Goal: Task Accomplishment & Management: Use online tool/utility

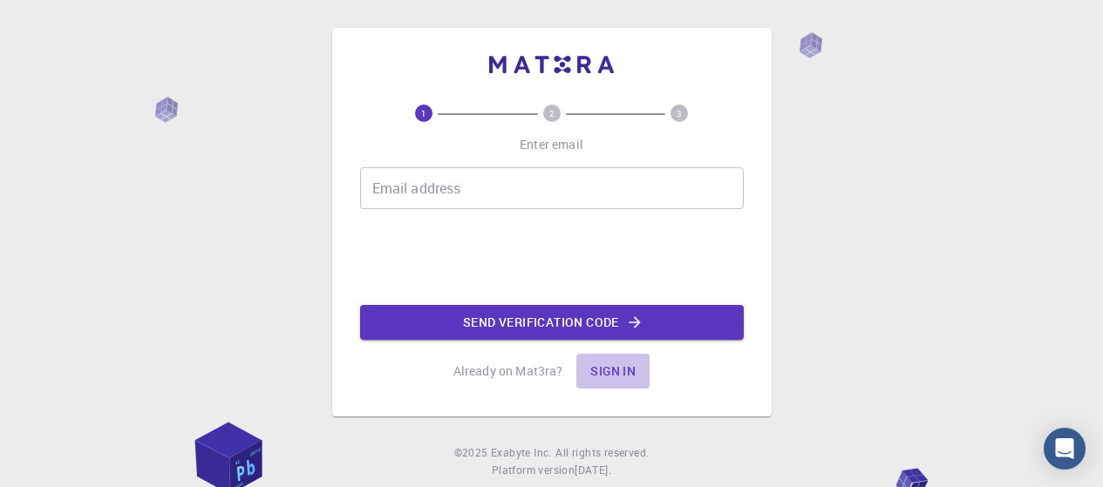
click at [609, 372] on button "Sign in" at bounding box center [612, 371] width 73 height 35
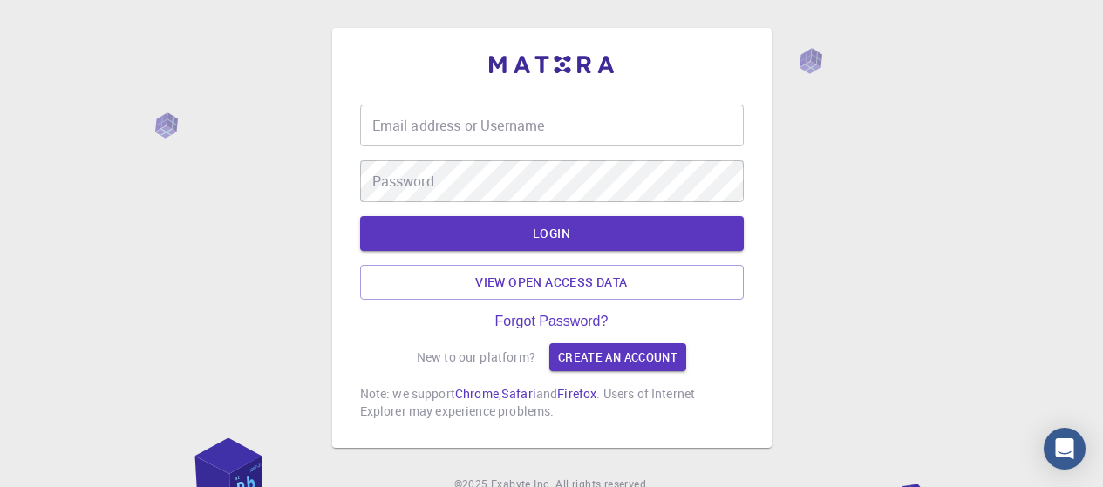
type input "lakkapuram"
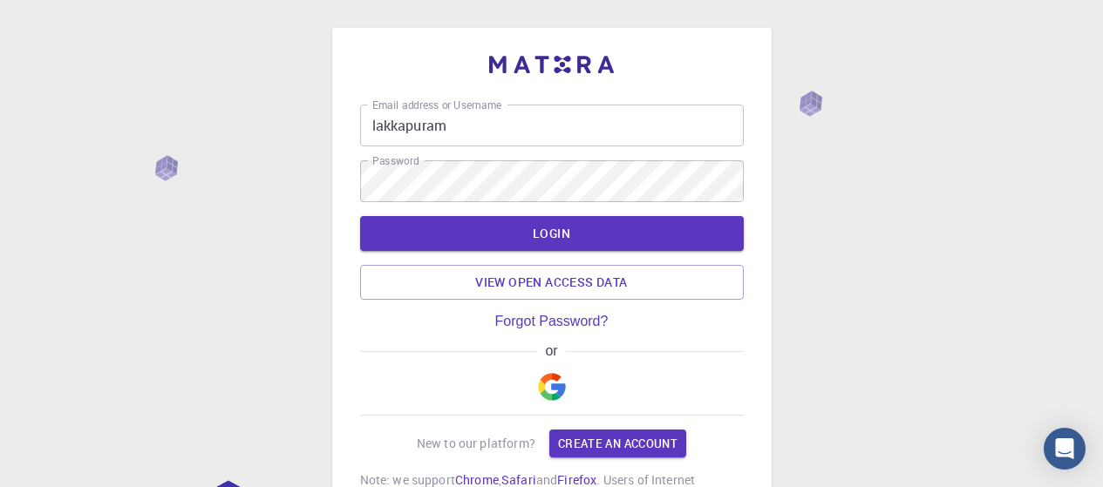
scroll to position [87, 0]
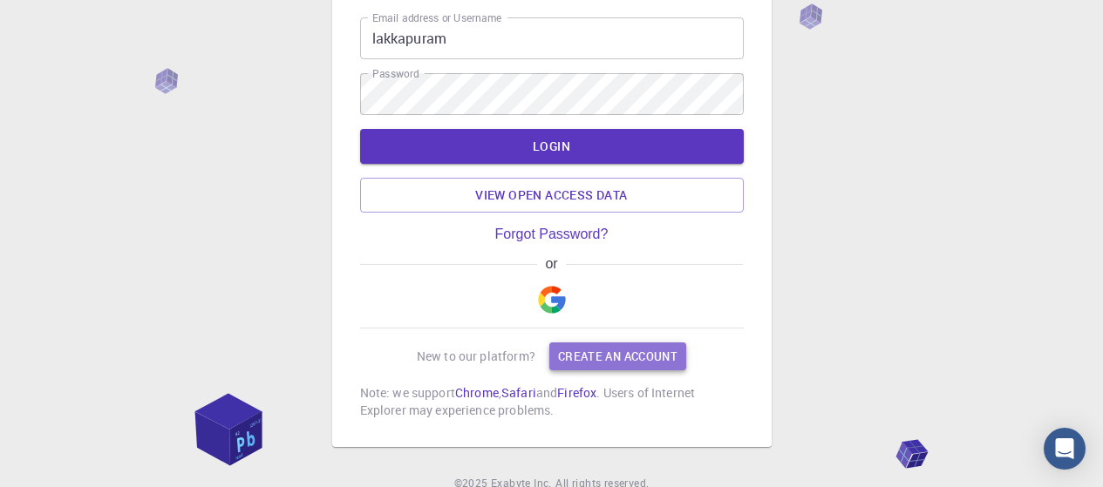
click at [600, 361] on link "Create an account" at bounding box center [617, 357] width 137 height 28
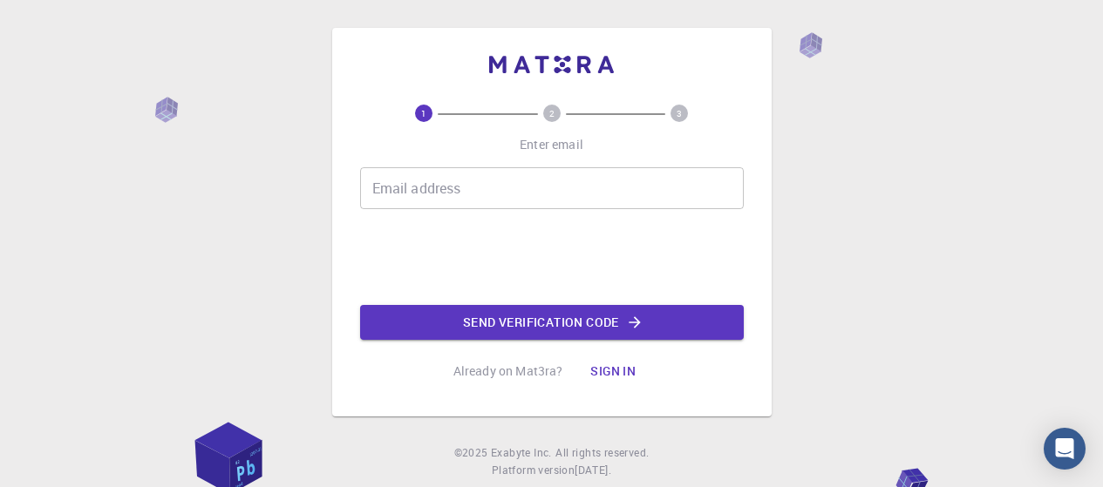
click at [475, 377] on p "Already on Mat3ra?" at bounding box center [508, 371] width 110 height 17
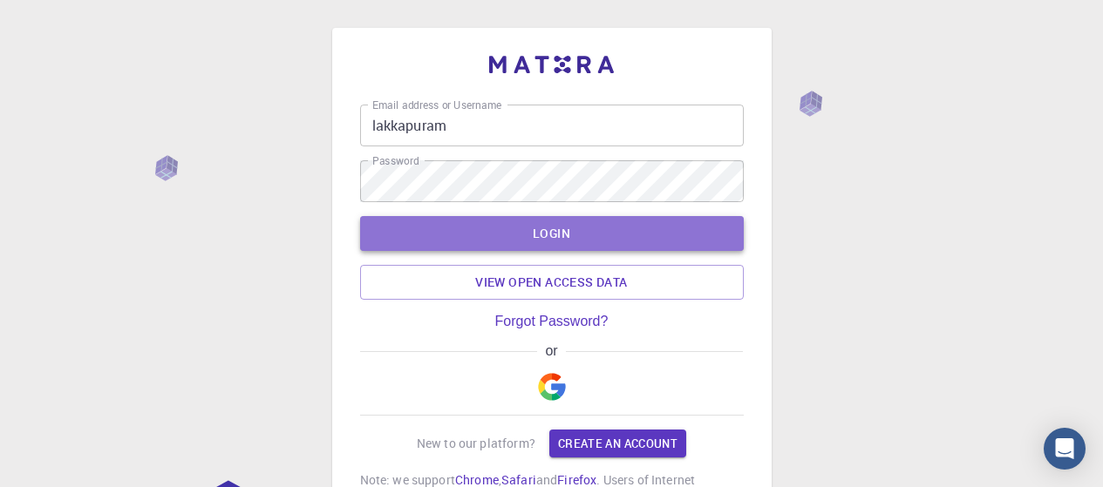
click at [530, 235] on button "LOGIN" at bounding box center [552, 233] width 384 height 35
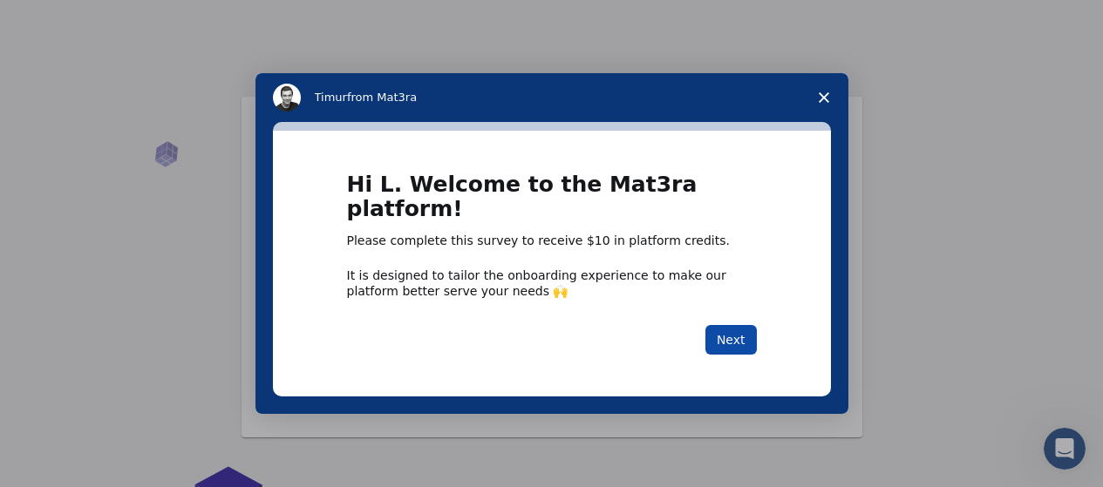
click at [717, 334] on button "Next" at bounding box center [730, 340] width 51 height 30
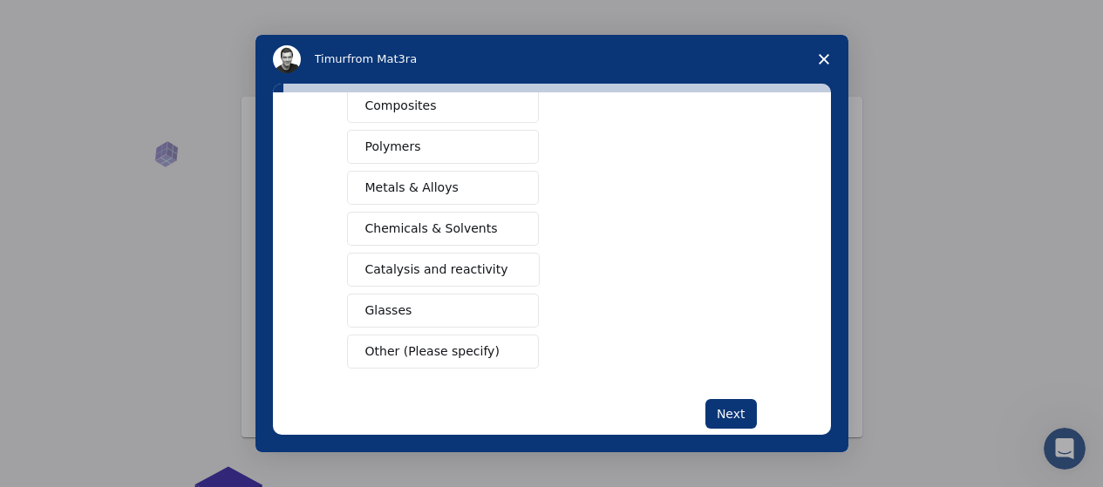
scroll to position [354, 0]
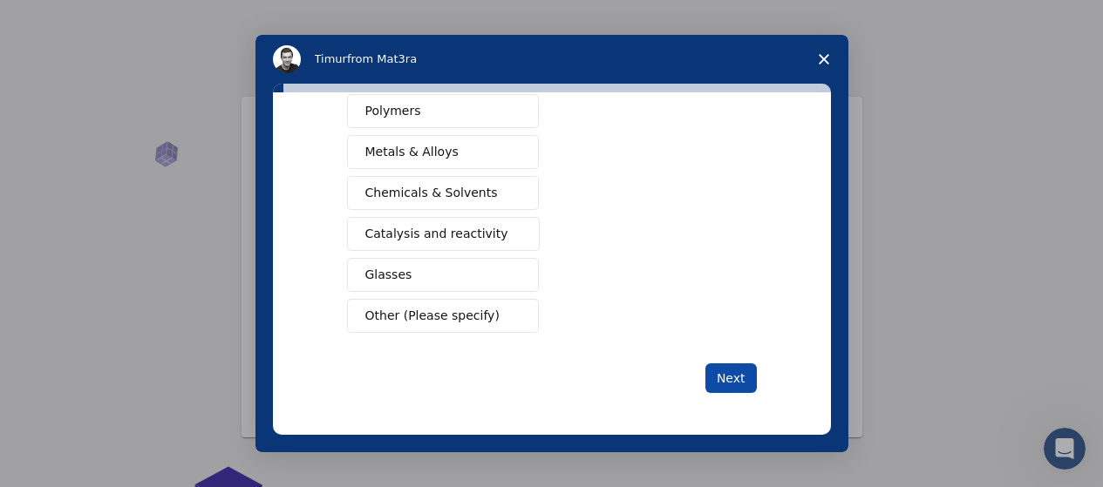
click at [717, 378] on button "Next" at bounding box center [730, 379] width 51 height 30
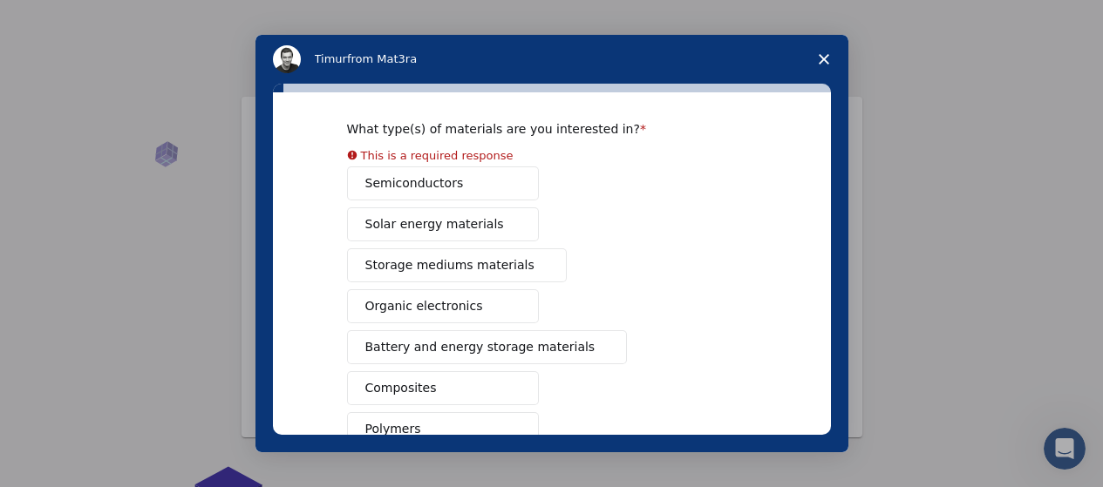
scroll to position [87, 0]
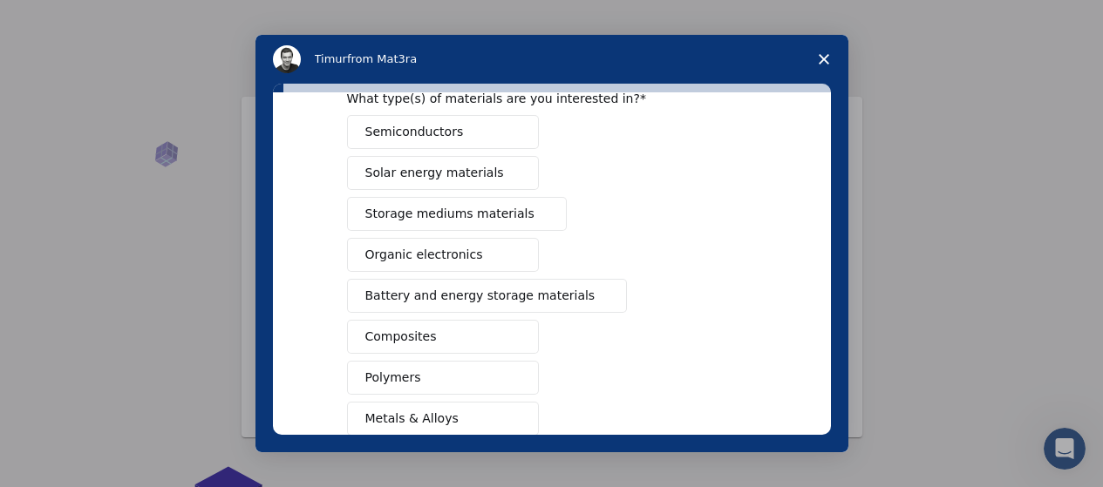
click at [419, 359] on div "Semiconductors Solar energy materials Storage mediums materials Organic electro…" at bounding box center [552, 357] width 410 height 485
click at [414, 342] on span "Composites" at bounding box center [401, 337] width 72 height 18
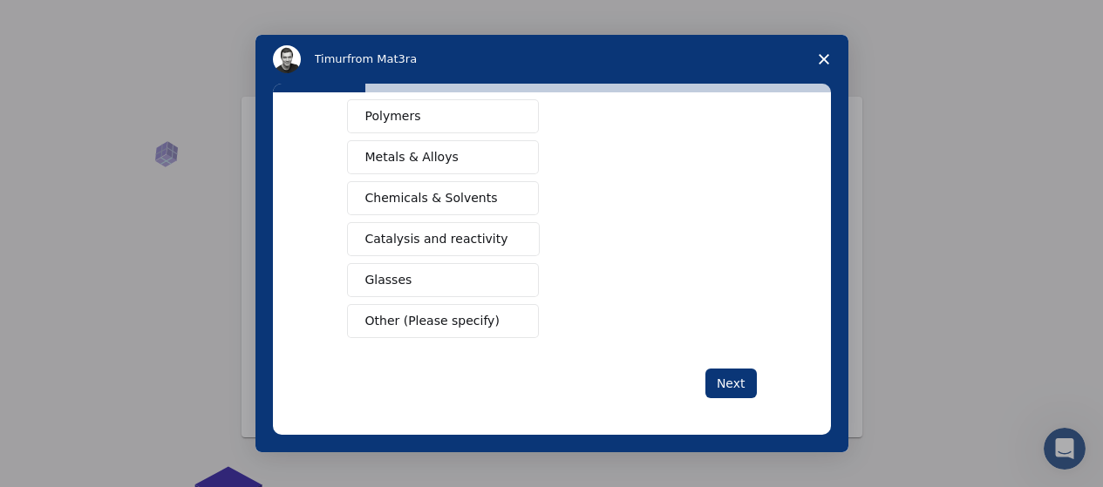
scroll to position [354, 0]
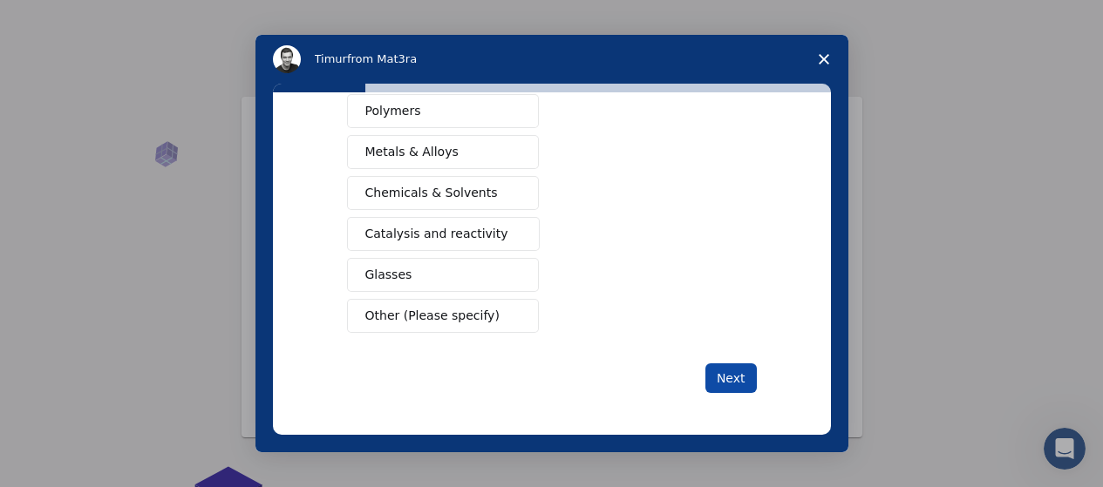
click at [725, 382] on button "Next" at bounding box center [730, 379] width 51 height 30
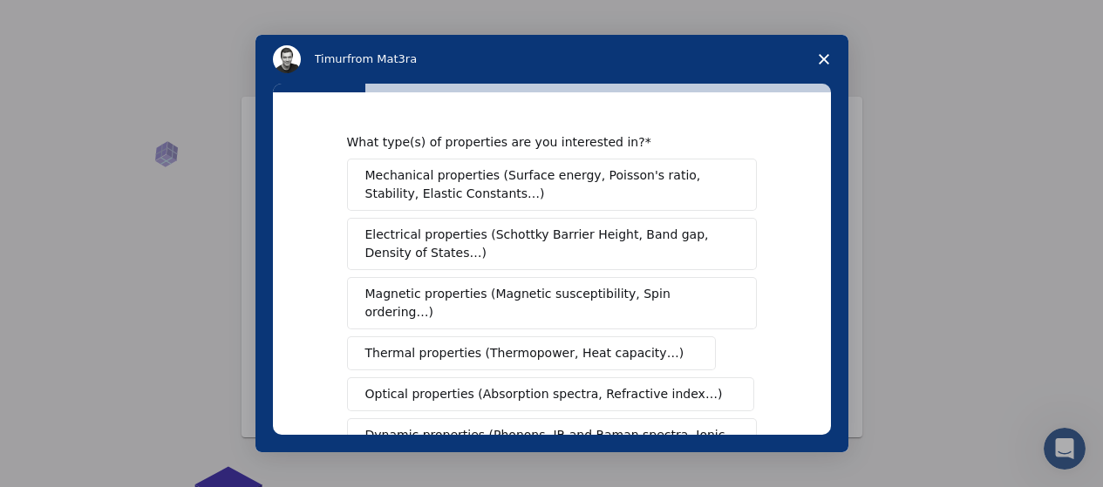
click at [492, 344] on span "Thermal properties (Thermopower, Heat capacity…)" at bounding box center [524, 353] width 319 height 18
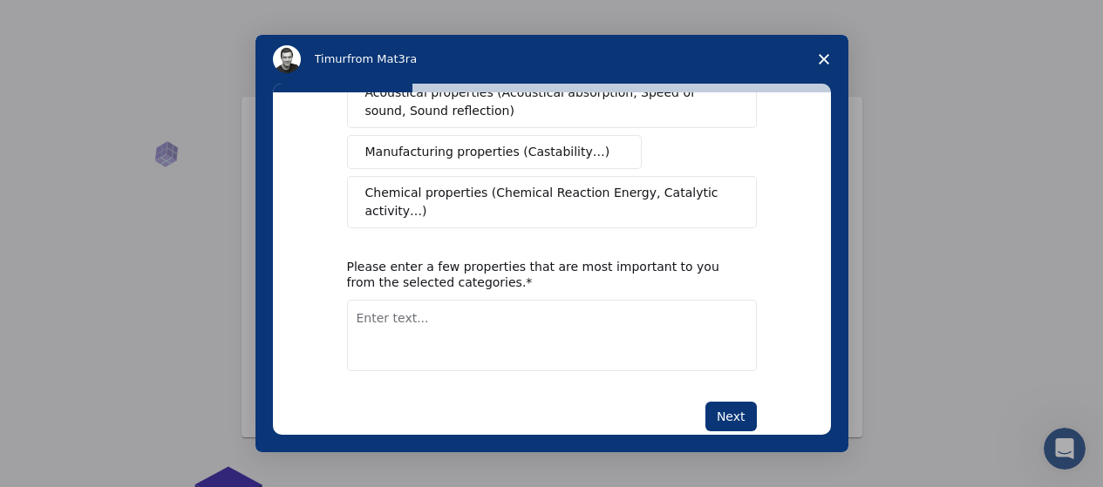
scroll to position [445, 0]
click at [830, 64] on span "Close survey" at bounding box center [824, 59] width 49 height 49
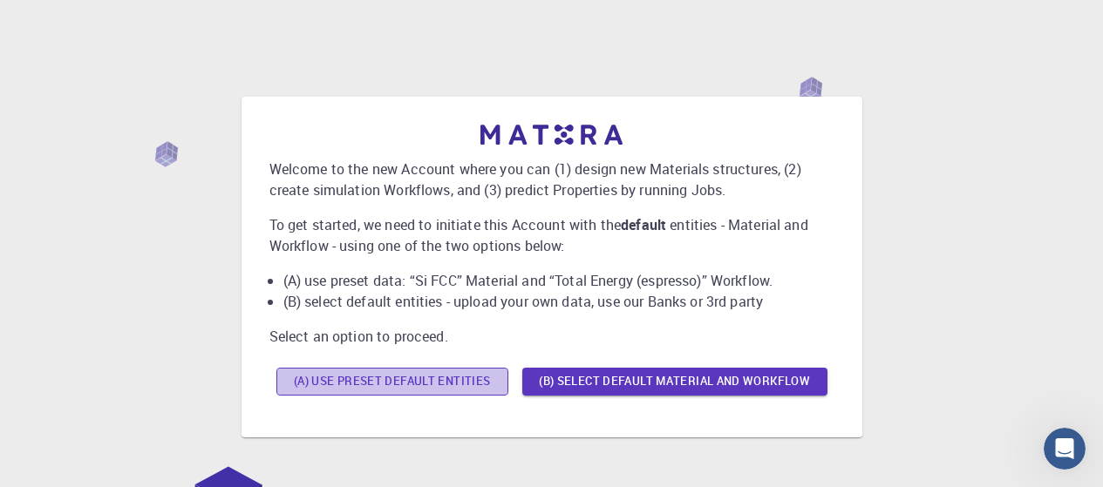
click at [455, 379] on button "(A) Use preset default entities" at bounding box center [392, 382] width 232 height 28
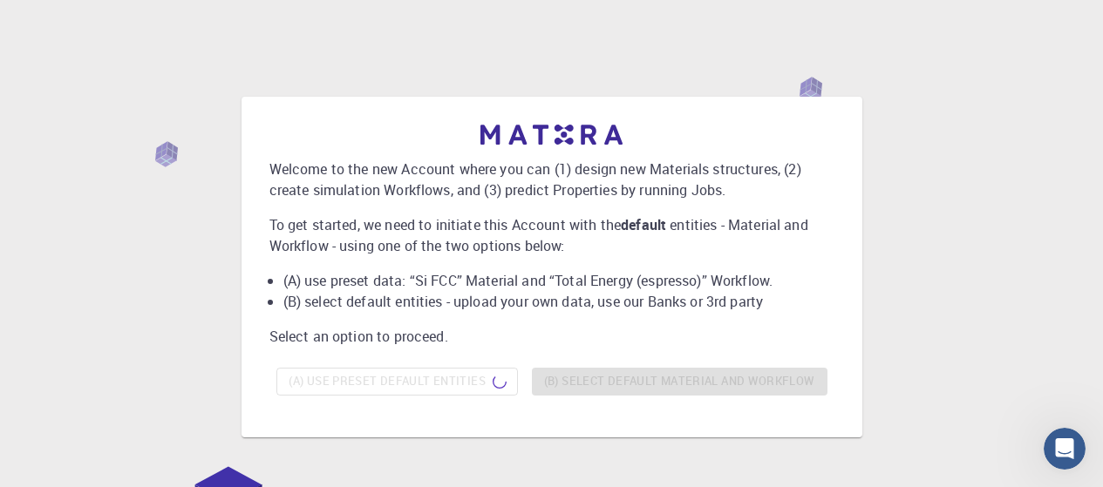
click at [415, 380] on div "(A) Use preset default entities (B) Select default material and workflow" at bounding box center [551, 382] width 565 height 42
click at [568, 382] on div "(A) Use preset default entities (B) Select default material and workflow" at bounding box center [551, 382] width 565 height 42
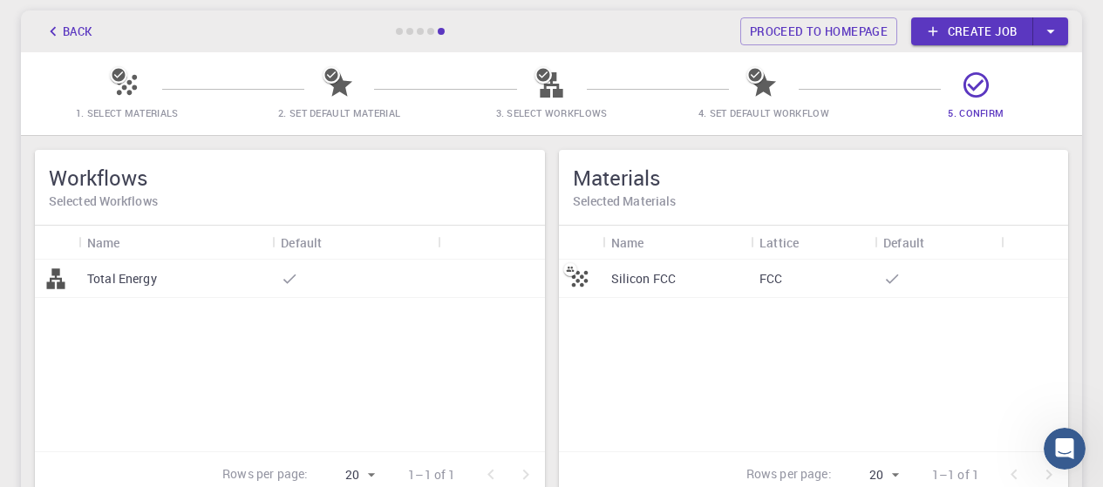
scroll to position [0, 0]
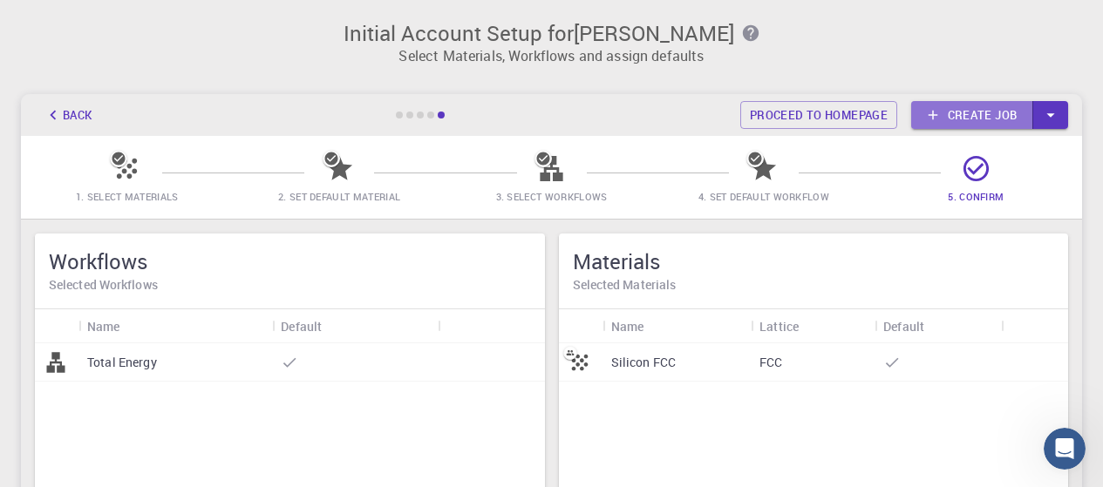
click at [972, 114] on link "Create job" at bounding box center [972, 115] width 122 height 28
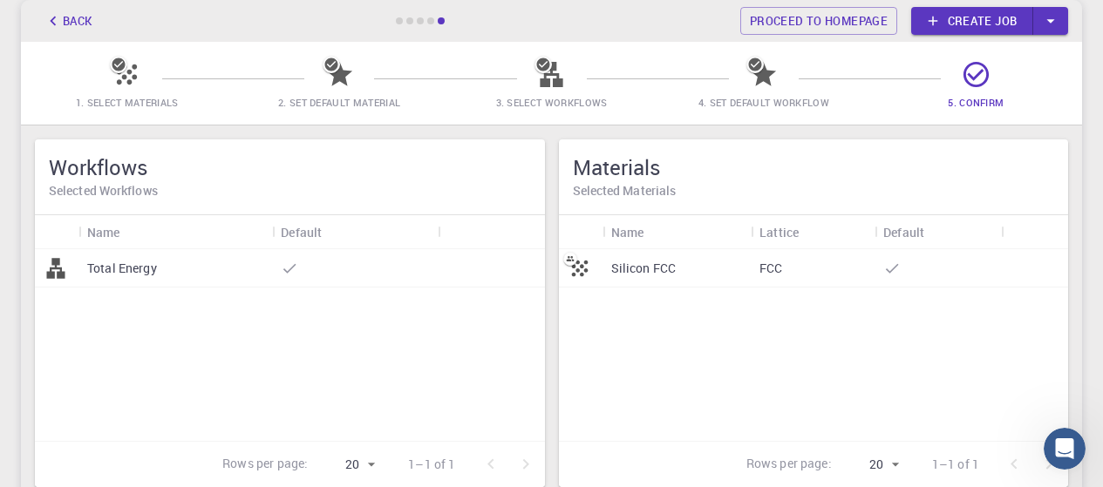
scroll to position [84, 0]
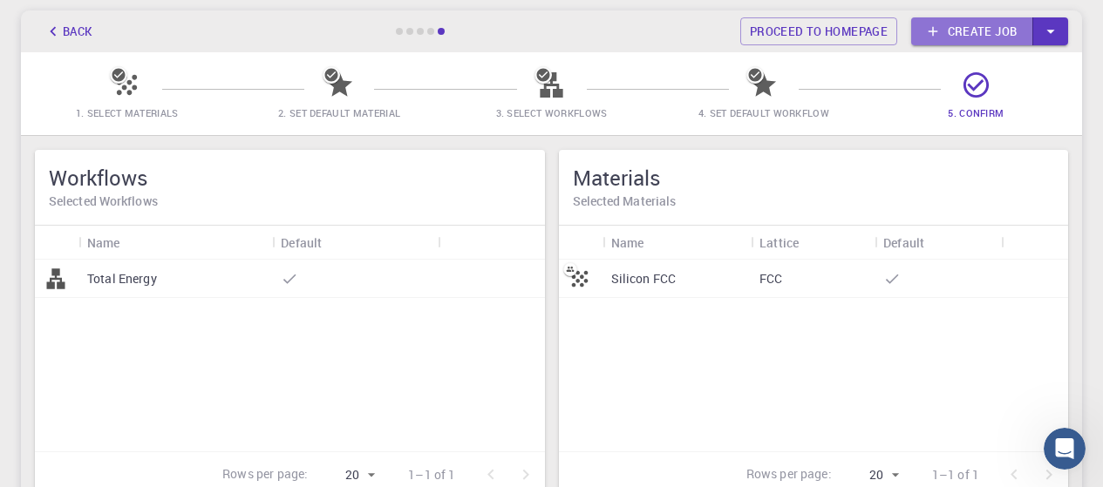
click at [973, 34] on link "Create job" at bounding box center [972, 31] width 122 height 28
